Goal: Information Seeking & Learning: Learn about a topic

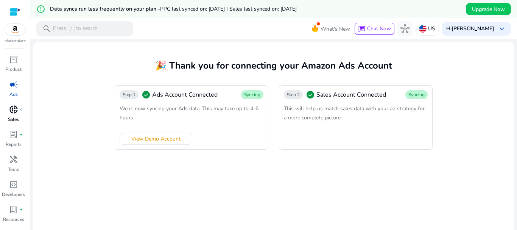
click at [12, 111] on span "donut_small" at bounding box center [13, 109] width 9 height 9
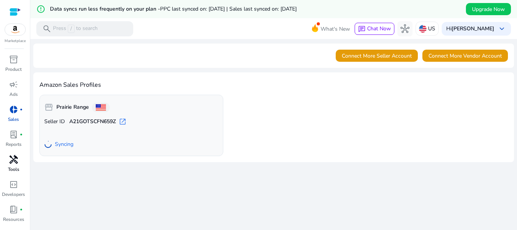
click at [10, 165] on div "handyman" at bounding box center [13, 159] width 21 height 12
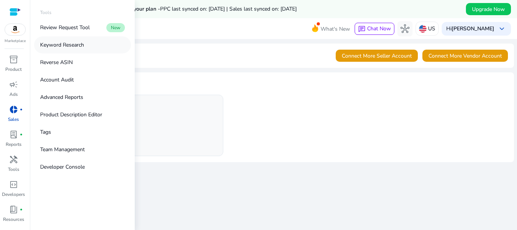
click at [79, 42] on p "Keyword Research" at bounding box center [62, 45] width 44 height 8
click at [78, 29] on p "Review Request Tool" at bounding box center [65, 27] width 50 height 8
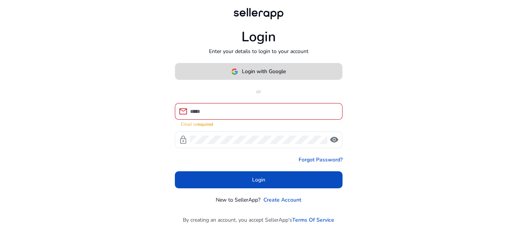
click at [267, 75] on span "Login with Google" at bounding box center [264, 71] width 44 height 8
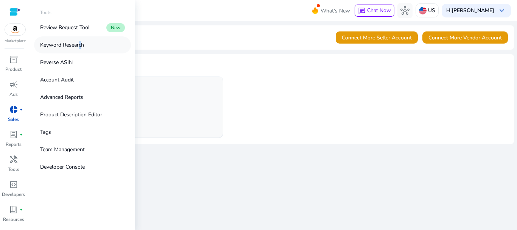
click at [78, 47] on p "Keyword Research" at bounding box center [62, 45] width 44 height 8
click at [67, 48] on p "Keyword Research" at bounding box center [62, 45] width 44 height 8
click at [109, 46] on link "Keyword Research" at bounding box center [82, 44] width 97 height 17
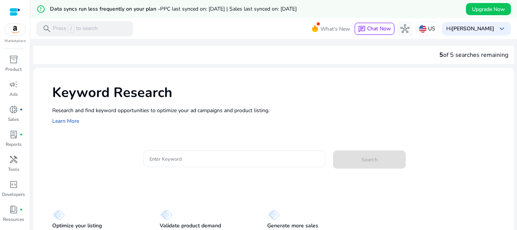
click at [182, 158] on input "Enter Keyword" at bounding box center [234, 158] width 170 height 8
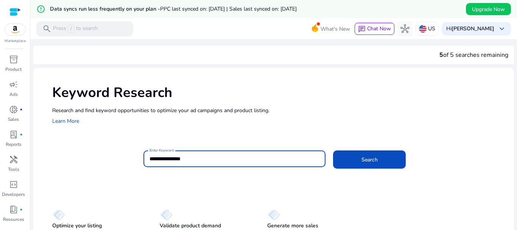
click at [333, 150] on button "Search" at bounding box center [369, 159] width 73 height 18
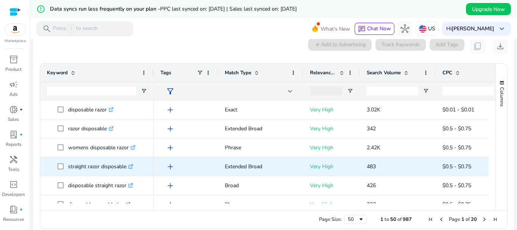
scroll to position [108, 0]
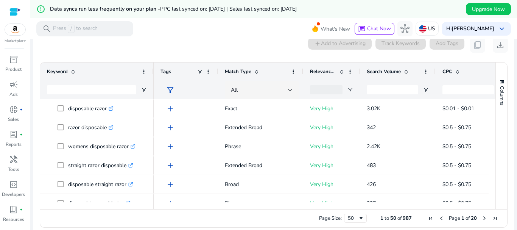
click at [400, 73] on span "Search Volume" at bounding box center [384, 71] width 34 height 7
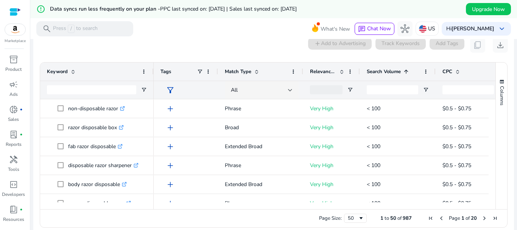
click at [400, 73] on span "Search Volume" at bounding box center [384, 71] width 34 height 7
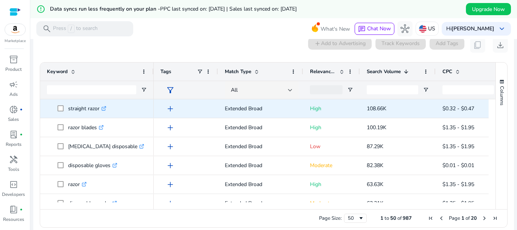
click at [103, 110] on icon ".st0{fill:#2c8af8}" at bounding box center [103, 108] width 5 height 5
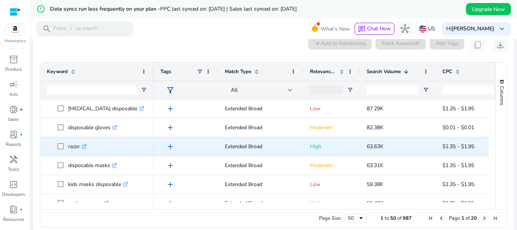
scroll to position [38, 0]
click at [87, 148] on icon ".st0{fill:#2c8af8}" at bounding box center [84, 146] width 5 height 5
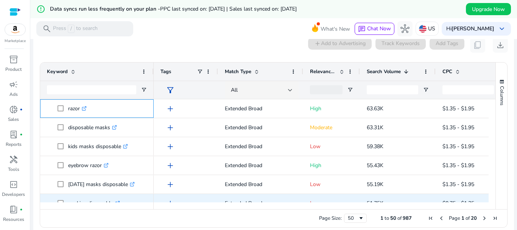
scroll to position [113, 0]
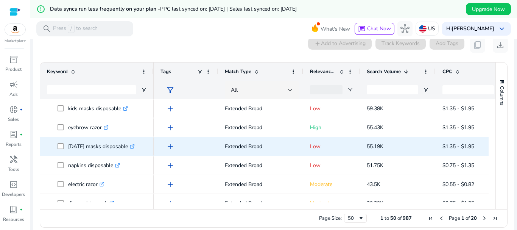
click at [134, 146] on icon at bounding box center [133, 145] width 3 height 3
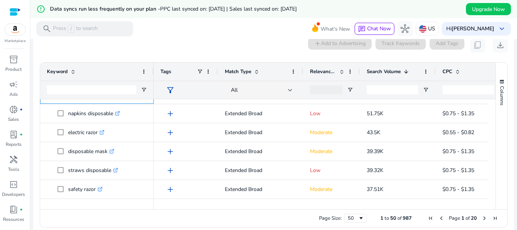
scroll to position [227, 0]
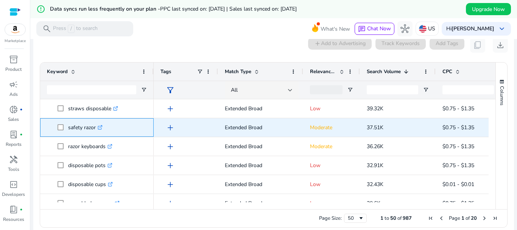
click at [102, 127] on icon ".st0{fill:#2c8af8}" at bounding box center [100, 127] width 5 height 5
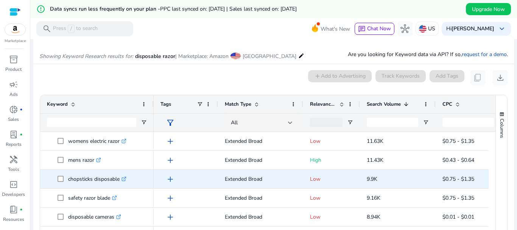
scroll to position [0, 0]
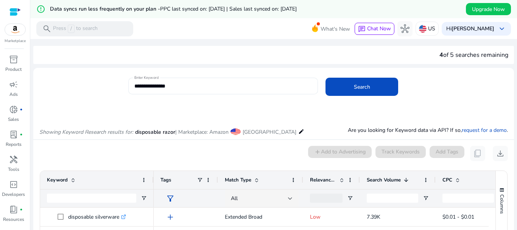
click at [232, 89] on input "**********" at bounding box center [223, 86] width 178 height 8
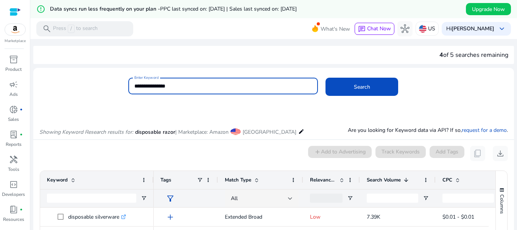
click at [232, 89] on input "**********" at bounding box center [223, 86] width 178 height 8
type input "*******"
click at [325, 78] on button "Search" at bounding box center [361, 87] width 73 height 18
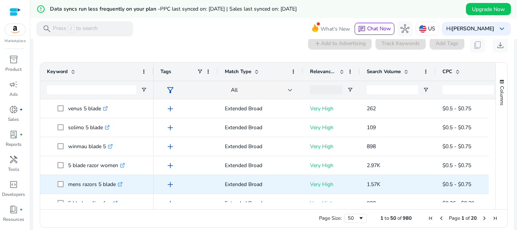
scroll to position [165, 0]
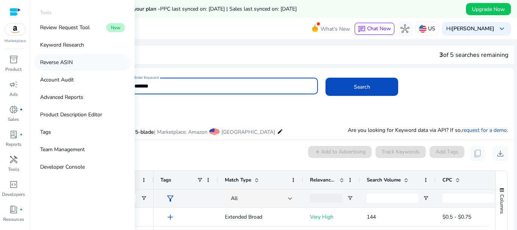
click at [64, 62] on p "Reverse ASIN" at bounding box center [56, 62] width 33 height 8
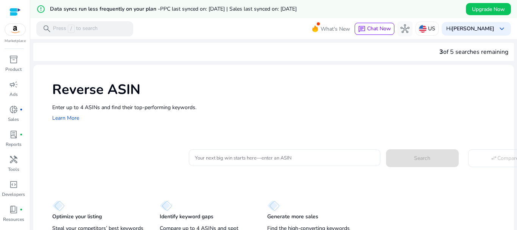
click at [268, 161] on input "Your next big win starts here—enter an ASIN" at bounding box center [284, 157] width 179 height 8
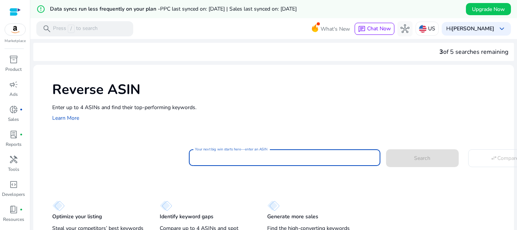
paste input "**********"
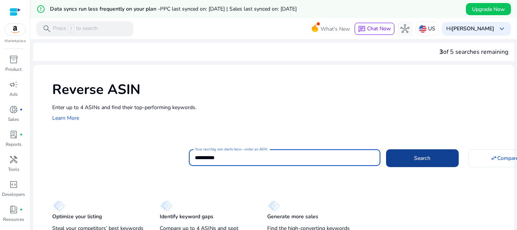
type input "**********"
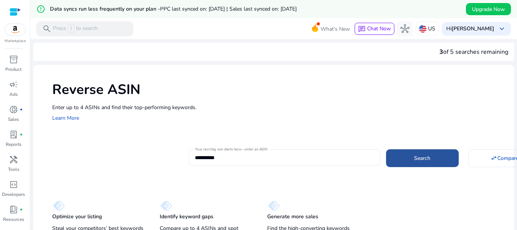
click at [408, 165] on span at bounding box center [422, 158] width 73 height 18
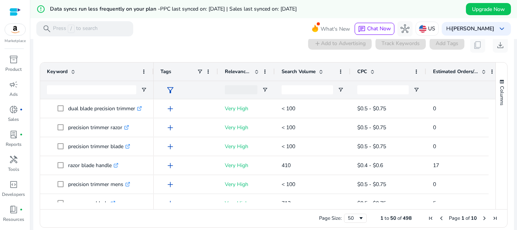
click at [312, 73] on span "Search Volume" at bounding box center [298, 71] width 34 height 7
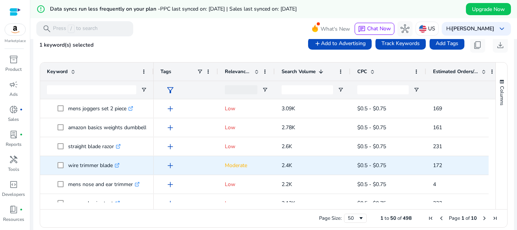
scroll to position [378, 0]
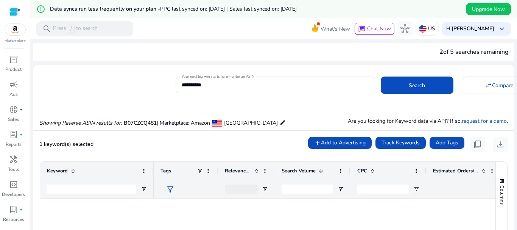
scroll to position [416, 0]
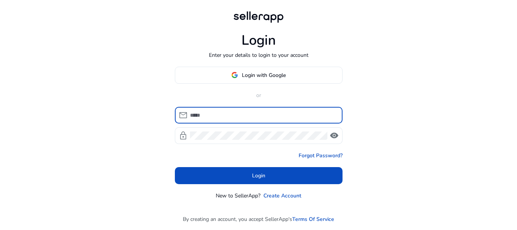
click at [254, 79] on span "Login with Google" at bounding box center [264, 75] width 44 height 8
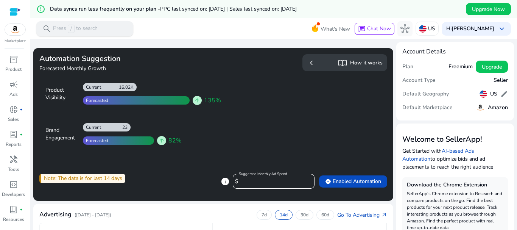
click at [104, 29] on div "search Press / to search" at bounding box center [84, 28] width 97 height 15
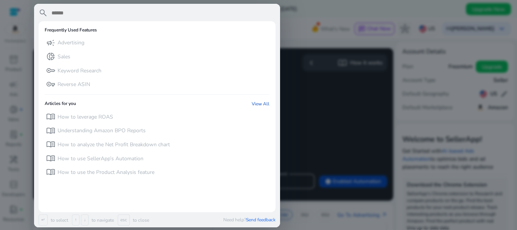
click at [296, 38] on div at bounding box center [258, 115] width 517 height 230
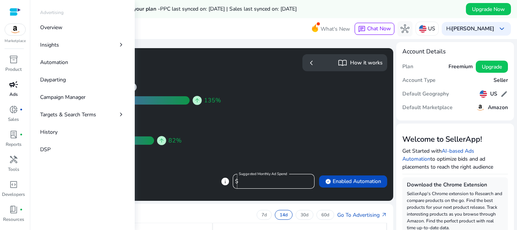
click at [14, 90] on link "campaign Ads" at bounding box center [13, 90] width 27 height 25
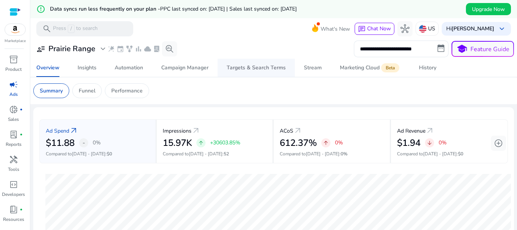
click at [264, 70] on div "Targets & Search Terms" at bounding box center [256, 67] width 59 height 5
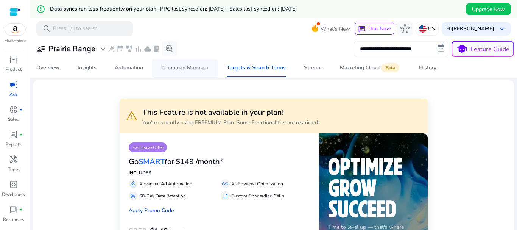
click at [205, 70] on div "Campaign Manager" at bounding box center [184, 67] width 47 height 5
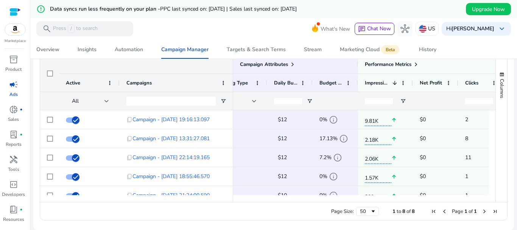
scroll to position [0, 146]
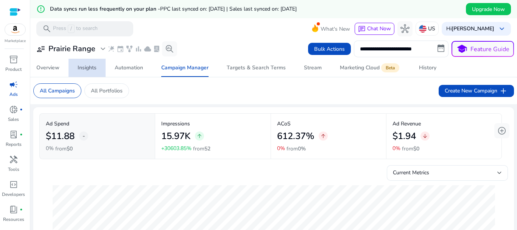
click at [91, 69] on div "Insights" at bounding box center [87, 67] width 19 height 5
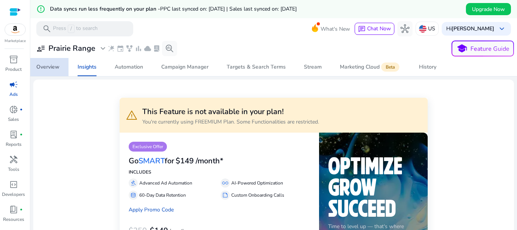
click at [56, 65] on div "Overview" at bounding box center [47, 66] width 23 height 5
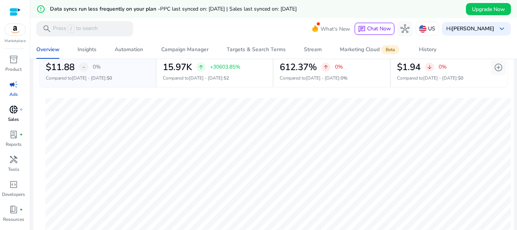
click at [13, 108] on span "donut_small" at bounding box center [13, 109] width 9 height 9
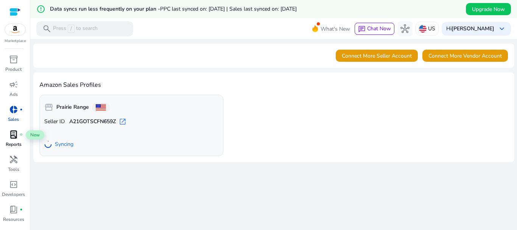
click at [12, 136] on span "lab_profile" at bounding box center [13, 134] width 9 height 9
click at [14, 139] on span "lab_profile" at bounding box center [13, 134] width 9 height 9
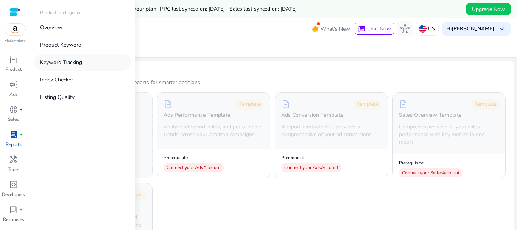
click at [64, 61] on p "Keyword Tracking" at bounding box center [61, 62] width 42 height 8
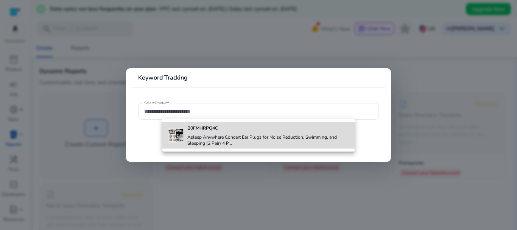
click at [198, 137] on h4 "Asleep Anywhere Concert Ear Plugs for Noise Reduction, Swimming, and Sleeping (…" at bounding box center [268, 140] width 162 height 12
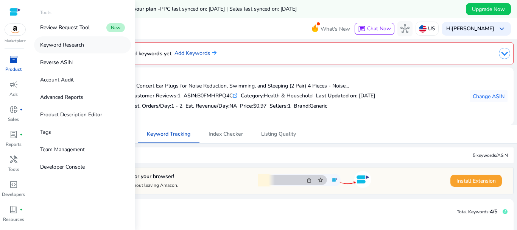
click at [73, 48] on p "Keyword Research" at bounding box center [62, 45] width 44 height 8
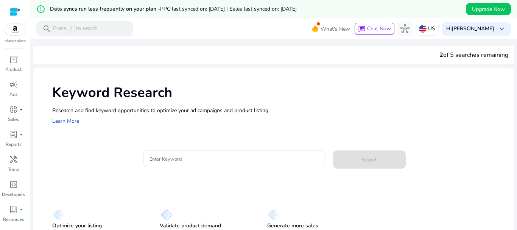
click at [237, 158] on input "Enter Keyword" at bounding box center [234, 158] width 170 height 8
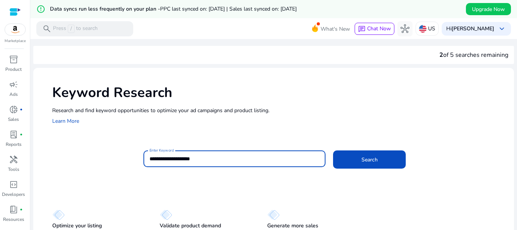
type input "**********"
click at [333, 150] on button "Search" at bounding box center [369, 159] width 73 height 18
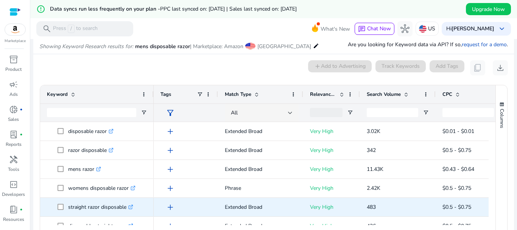
scroll to position [108, 0]
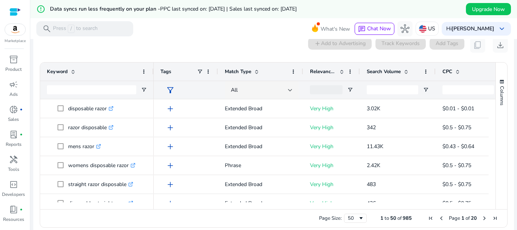
click at [341, 71] on span at bounding box center [342, 71] width 6 height 6
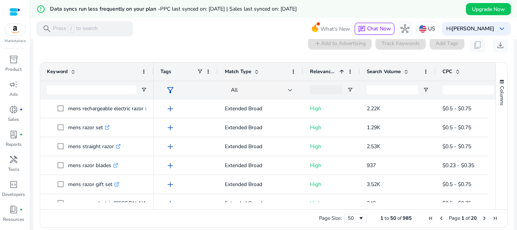
click at [341, 71] on span at bounding box center [342, 71] width 6 height 6
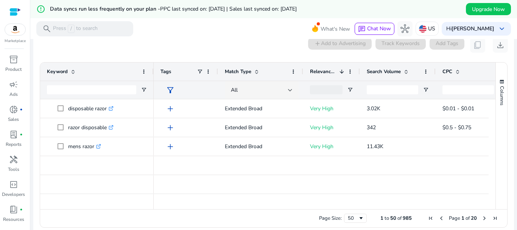
click at [375, 72] on span "Search Volume" at bounding box center [384, 71] width 34 height 7
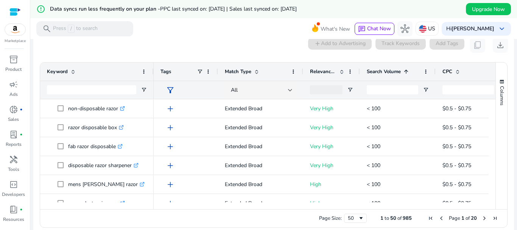
click at [382, 71] on span "Search Volume" at bounding box center [384, 71] width 34 height 7
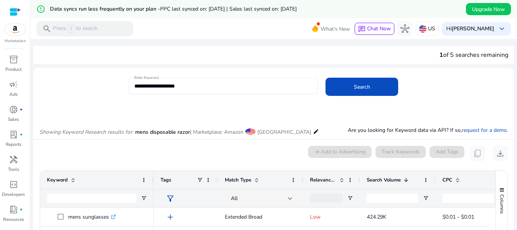
scroll to position [108, 0]
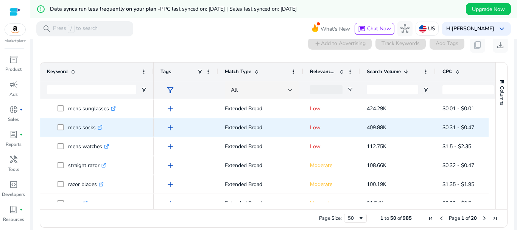
click at [98, 126] on link ".st0{fill:#2c8af8}" at bounding box center [99, 127] width 7 height 7
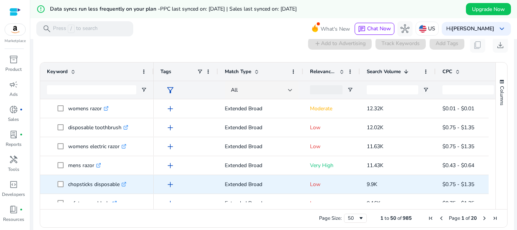
scroll to position [0, 0]
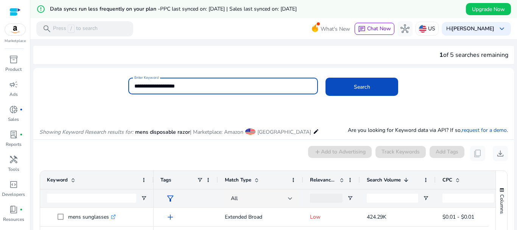
drag, startPoint x: 228, startPoint y: 89, endPoint x: 328, endPoint y: 132, distance: 108.4
click at [120, 85] on div "**********" at bounding box center [270, 90] width 474 height 25
type input "**********"
click at [325, 78] on button "Search" at bounding box center [361, 87] width 73 height 18
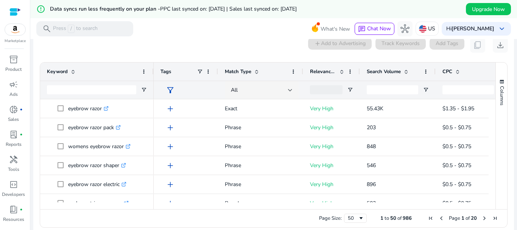
click at [384, 74] on span "Search Volume" at bounding box center [384, 71] width 34 height 7
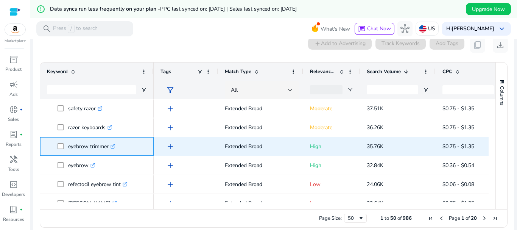
click at [115, 147] on icon at bounding box center [113, 146] width 4 height 4
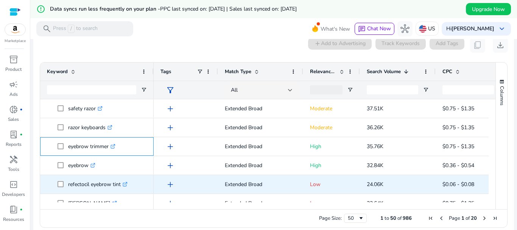
scroll to position [227, 0]
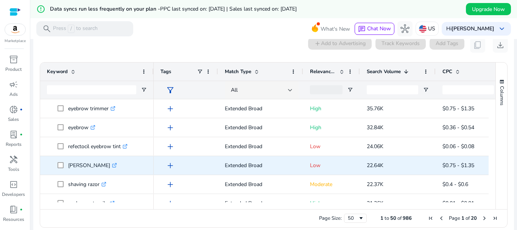
click at [112, 166] on icon ".st0{fill:#2c8af8}" at bounding box center [114, 165] width 5 height 5
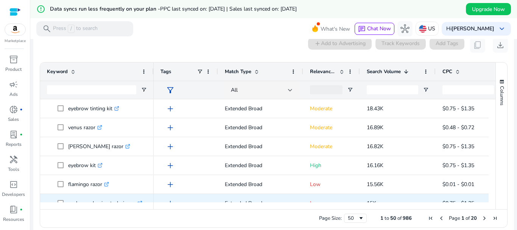
scroll to position [416, 0]
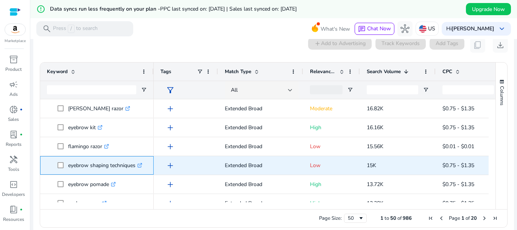
click at [142, 166] on icon ".st0{fill:#2c8af8}" at bounding box center [139, 165] width 5 height 5
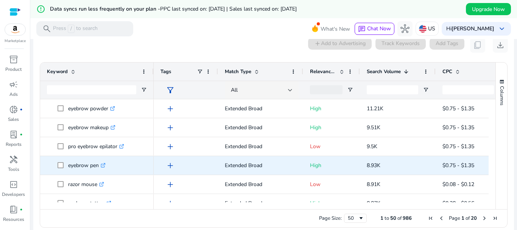
scroll to position [643, 0]
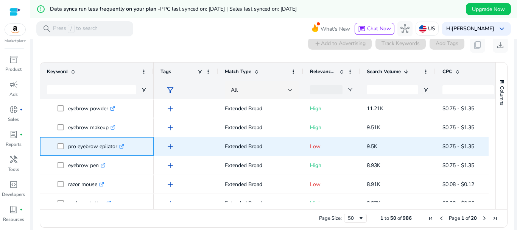
click at [122, 145] on icon ".st0{fill:#2c8af8}" at bounding box center [121, 146] width 5 height 5
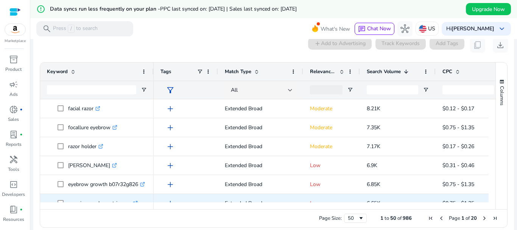
scroll to position [832, 0]
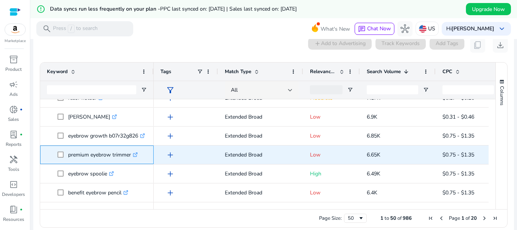
click at [135, 154] on icon at bounding box center [135, 155] width 4 height 4
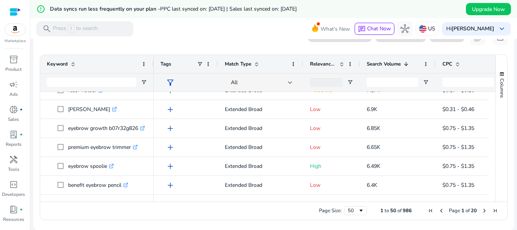
click at [481, 211] on span "Next Page" at bounding box center [484, 210] width 6 height 6
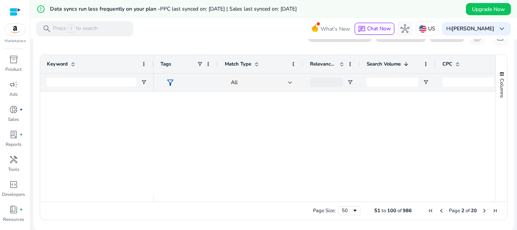
scroll to position [0, 0]
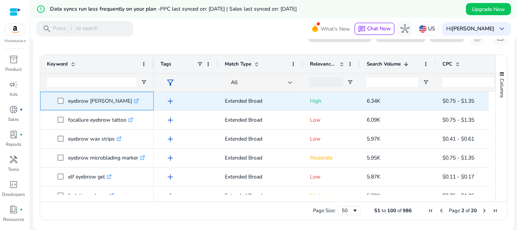
click at [134, 100] on icon ".st0{fill:#2c8af8}" at bounding box center [136, 100] width 5 height 5
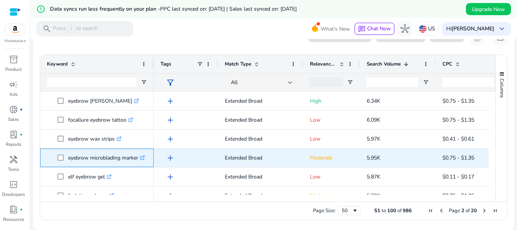
click at [142, 159] on icon ".st0{fill:#2c8af8}" at bounding box center [142, 157] width 5 height 5
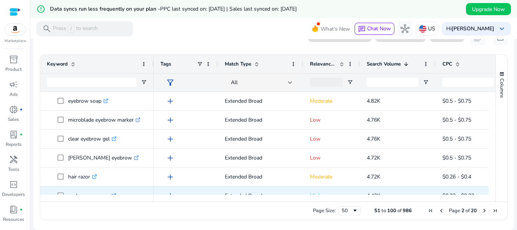
scroll to position [265, 0]
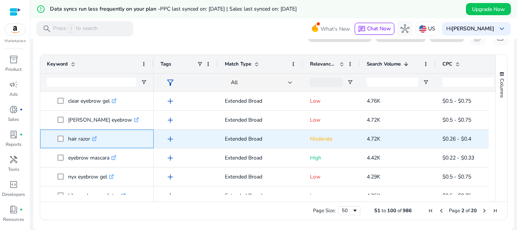
click at [97, 139] on icon ".st0{fill:#2c8af8}" at bounding box center [94, 138] width 5 height 5
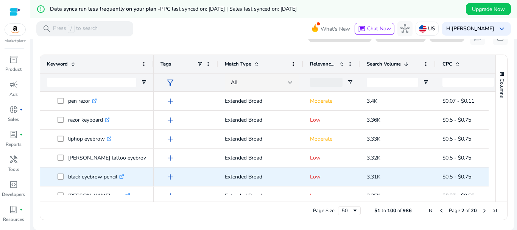
scroll to position [643, 0]
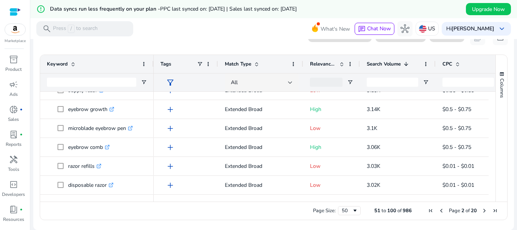
click at [481, 210] on span "Next Page" at bounding box center [484, 210] width 6 height 6
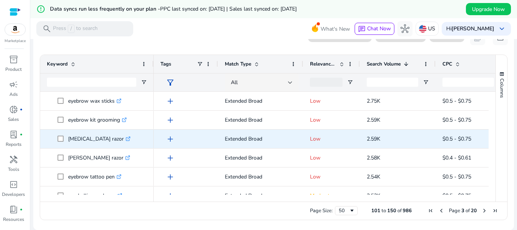
click at [130, 138] on icon ".st0{fill:#2c8af8}" at bounding box center [128, 138] width 5 height 5
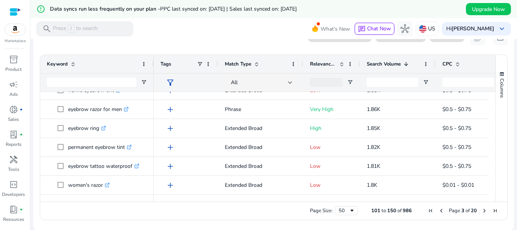
drag, startPoint x: 453, startPoint y: 48, endPoint x: 418, endPoint y: 63, distance: 38.3
click at [453, 48] on mat-card "0 keyword(s) selected add Add to Advertising Track Keywords Add Tags content_co…" at bounding box center [273, 127] width 480 height 206
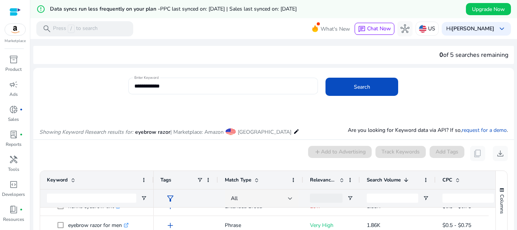
click at [226, 86] on input "**********" at bounding box center [223, 86] width 178 height 8
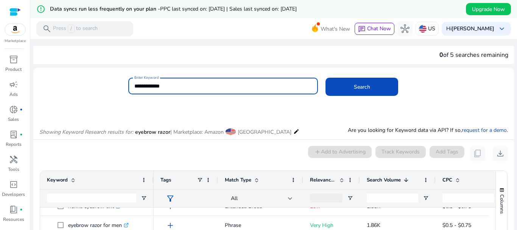
click at [426, 100] on div "**********" at bounding box center [317, 90] width 379 height 25
